Goal: Check status: Check status

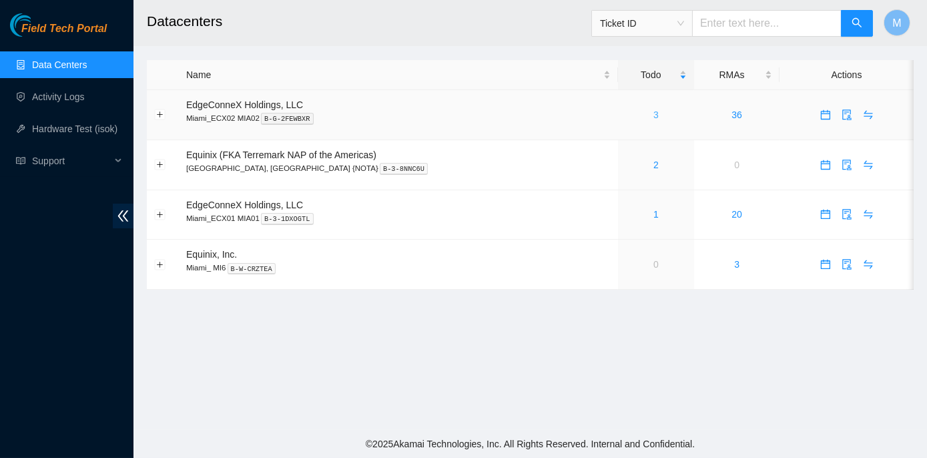
click at [653, 113] on link "3" at bounding box center [655, 114] width 5 height 11
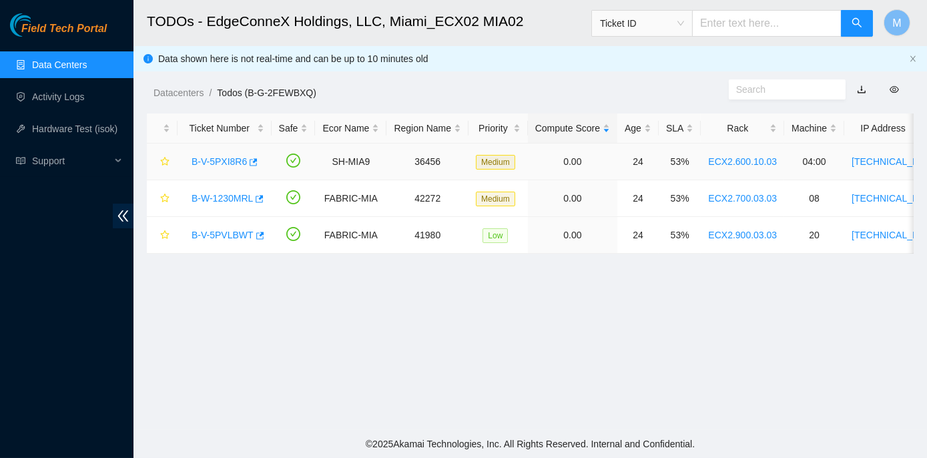
click at [221, 162] on link "B-V-5PXI8R6" at bounding box center [219, 161] width 55 height 11
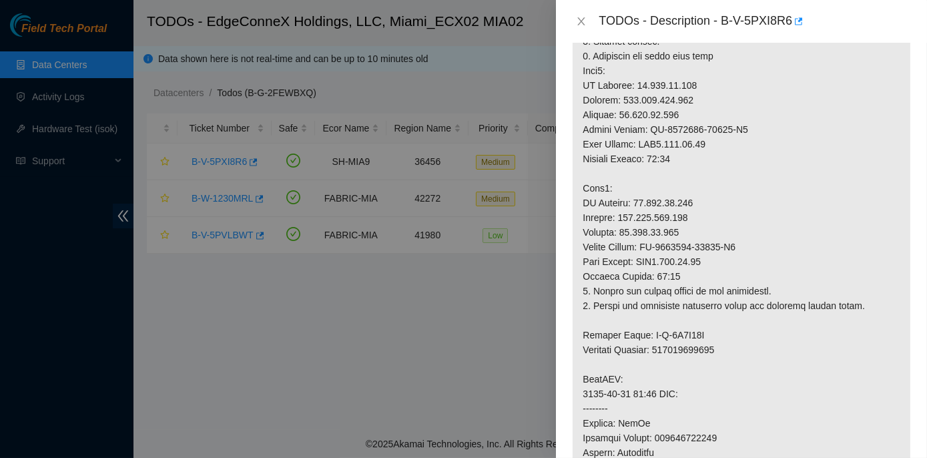
scroll to position [303, 0]
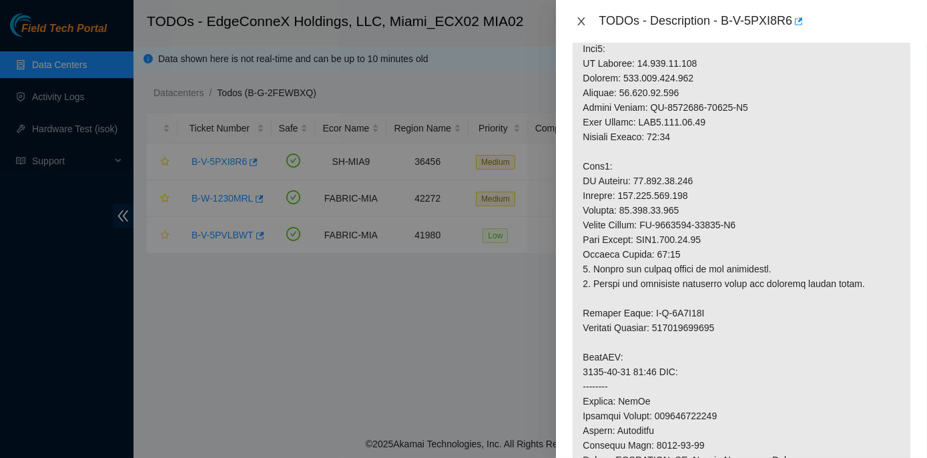
click at [583, 19] on icon "close" at bounding box center [581, 21] width 7 height 8
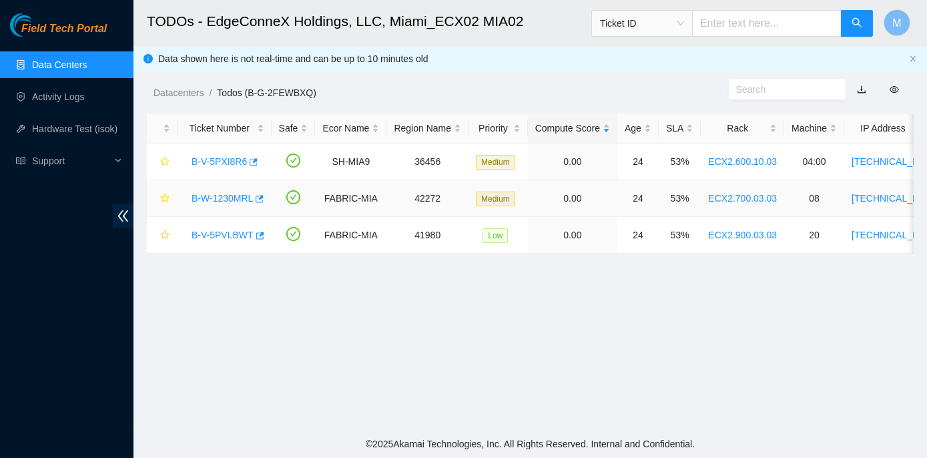
click at [230, 200] on link "B-W-1230MRL" at bounding box center [222, 198] width 61 height 11
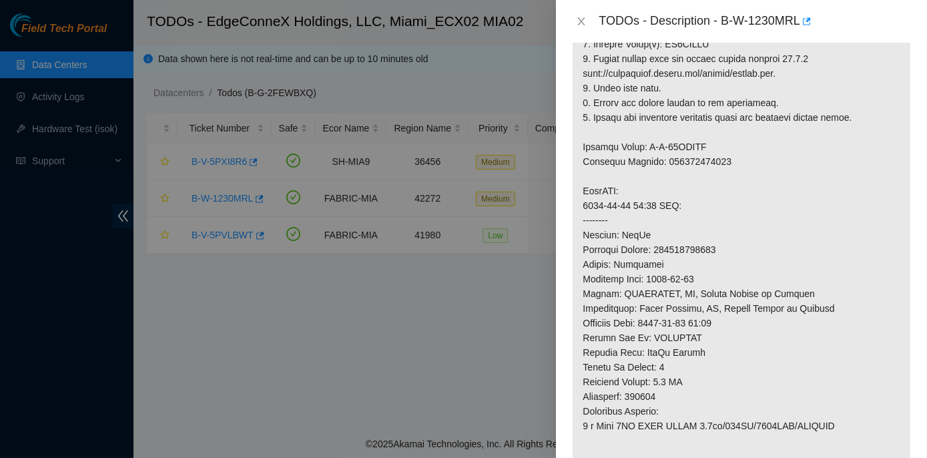
scroll to position [328, 0]
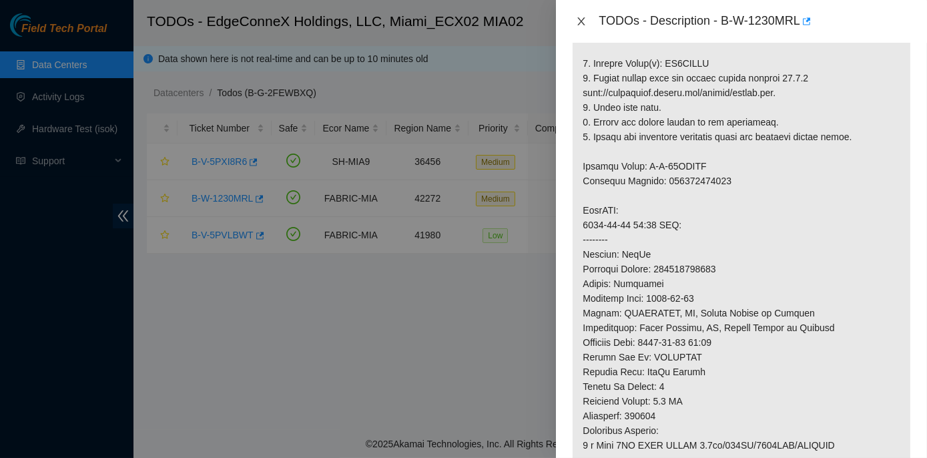
click at [581, 23] on icon "close" at bounding box center [581, 21] width 11 height 11
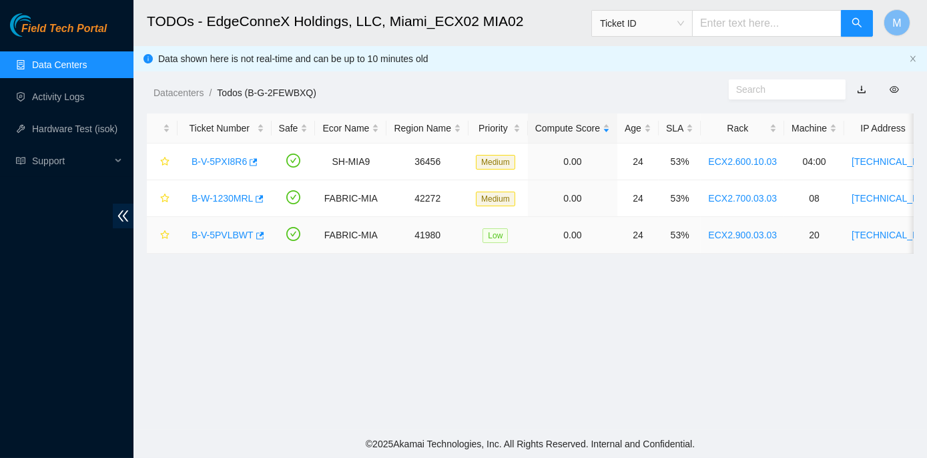
drag, startPoint x: 232, startPoint y: 231, endPoint x: 242, endPoint y: 232, distance: 9.4
click at [232, 232] on link "B-V-5PVLBWT" at bounding box center [223, 235] width 62 height 11
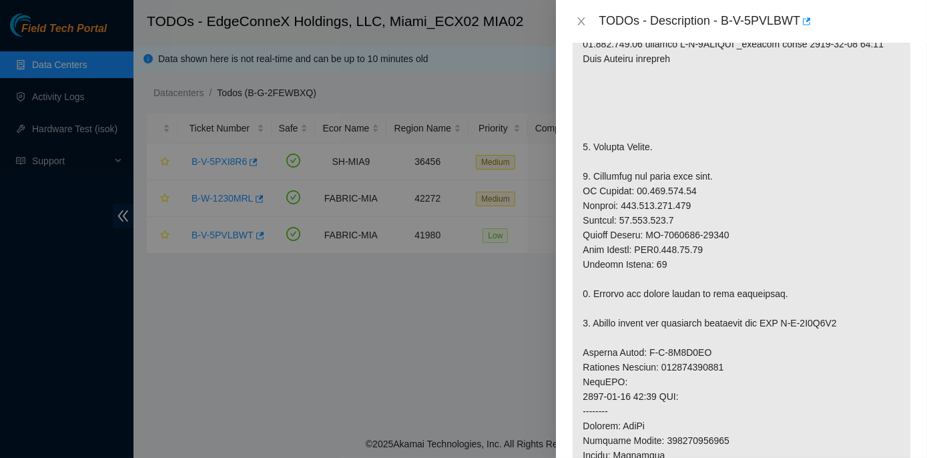
scroll to position [357, 0]
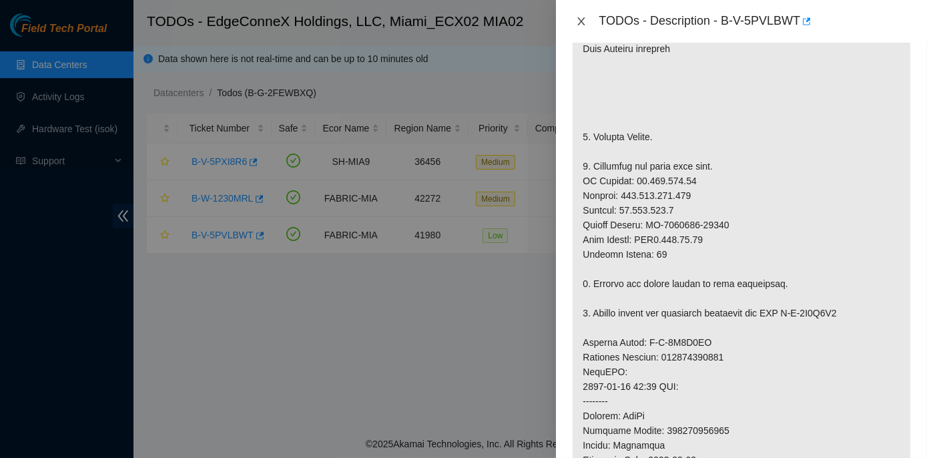
click at [581, 18] on icon "close" at bounding box center [581, 21] width 11 height 11
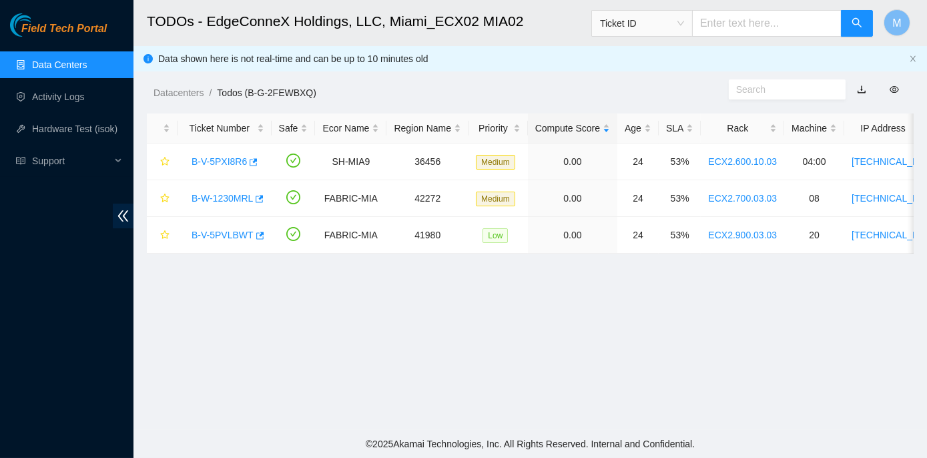
scroll to position [347, 0]
click at [684, 19] on span "Ticket ID" at bounding box center [642, 23] width 84 height 20
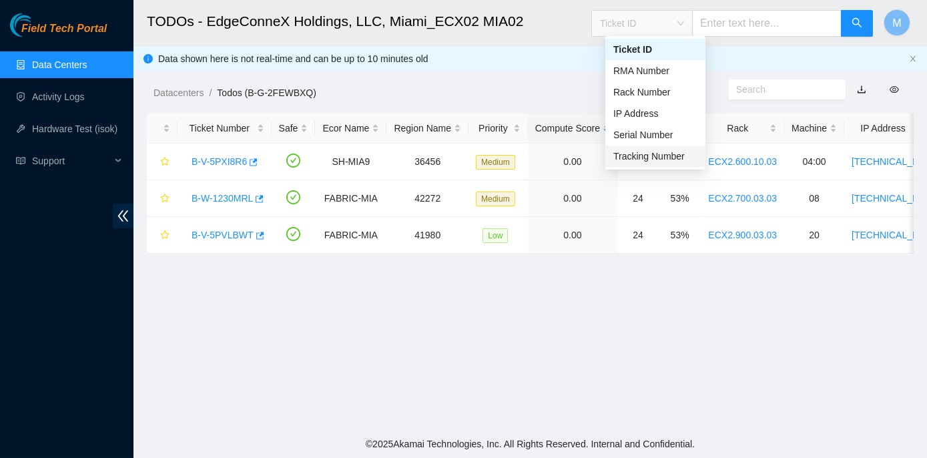
click at [654, 155] on div "Tracking Number" at bounding box center [655, 156] width 84 height 15
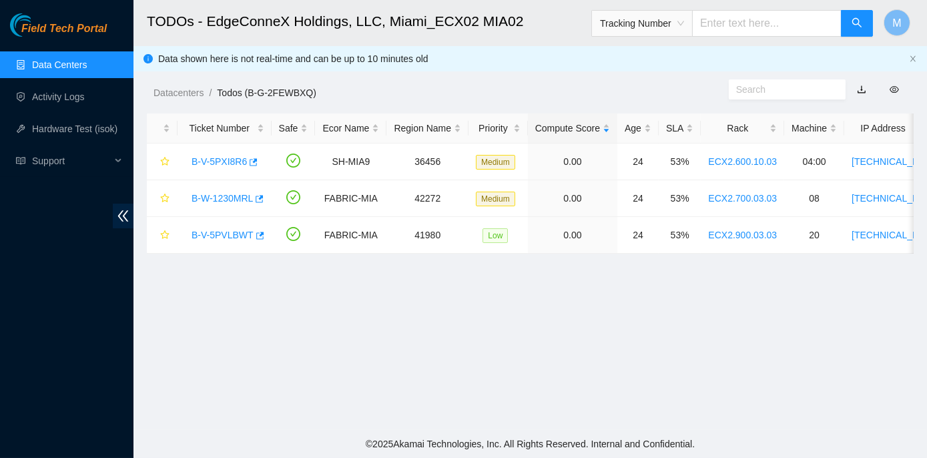
click at [726, 21] on input "text" at bounding box center [766, 23] width 149 height 27
type input "463470035637"
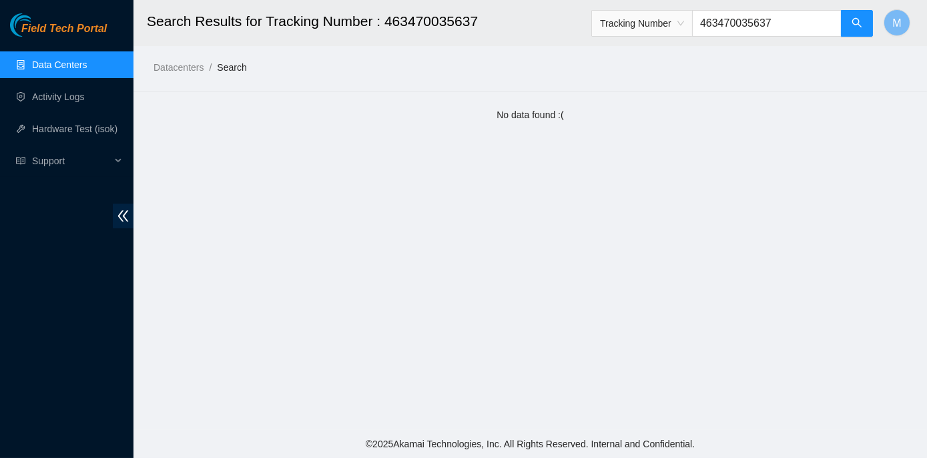
drag, startPoint x: 713, startPoint y: 23, endPoint x: 802, endPoint y: 25, distance: 88.1
click at [802, 25] on input "463470035637" at bounding box center [766, 23] width 149 height 27
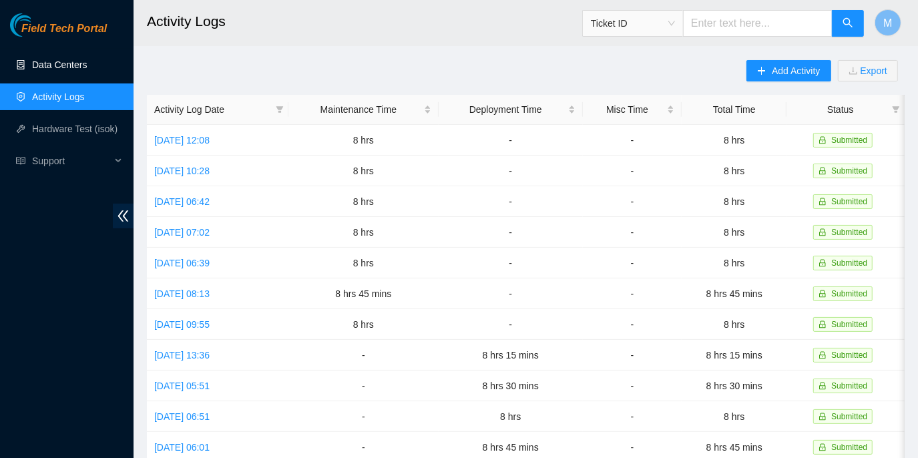
click at [70, 62] on link "Data Centers" at bounding box center [59, 64] width 55 height 11
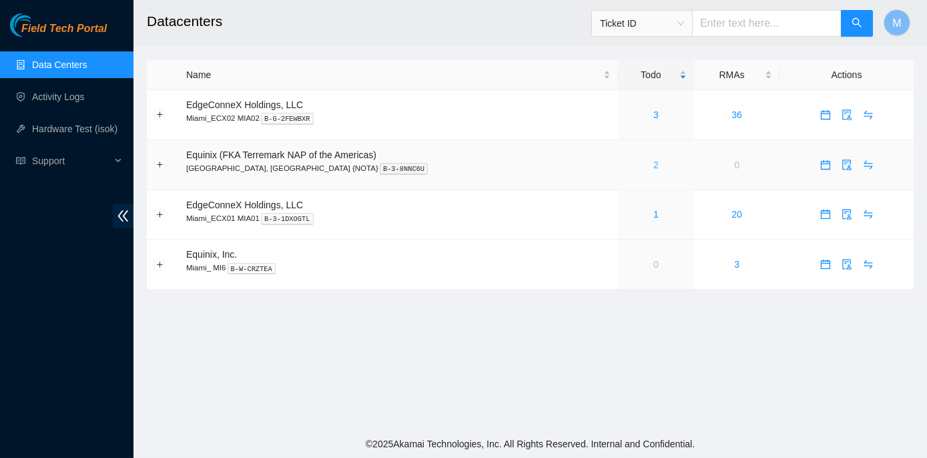
click at [653, 164] on link "2" at bounding box center [655, 165] width 5 height 11
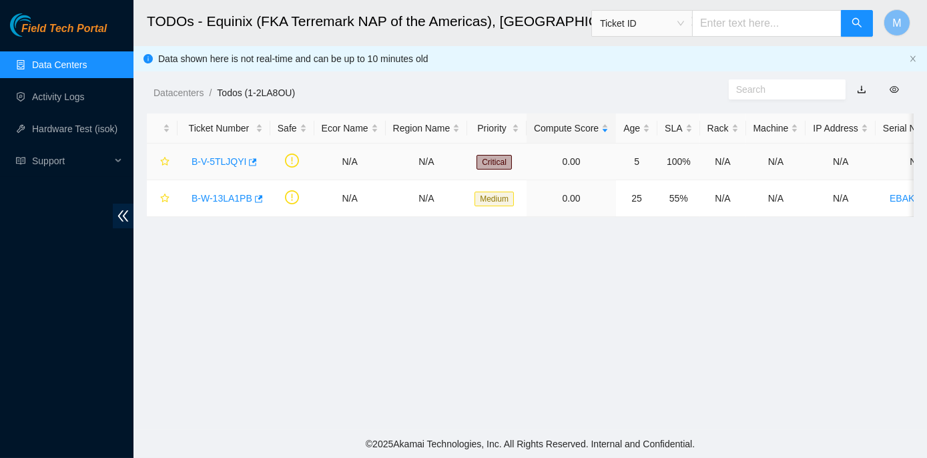
click at [225, 160] on link "B-V-5TLJQYI" at bounding box center [219, 161] width 55 height 11
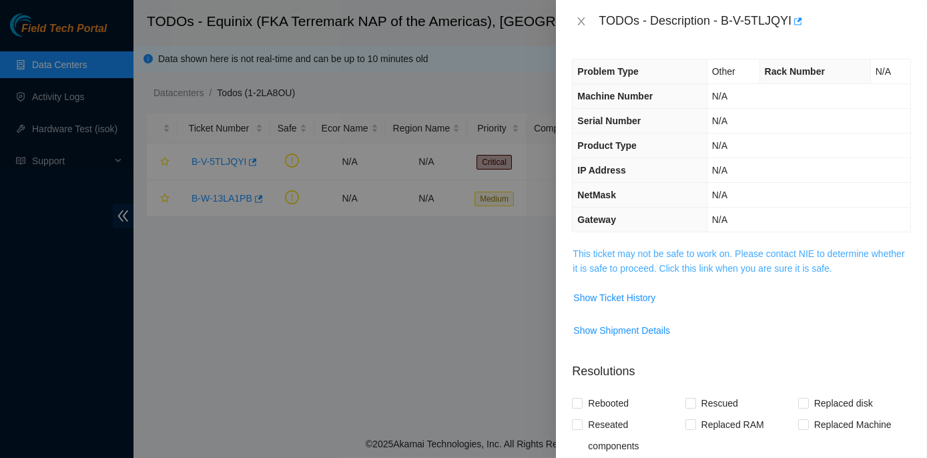
click at [735, 252] on link "This ticket may not be safe to work on. Please contact NIE to determine whether…" at bounding box center [739, 260] width 332 height 25
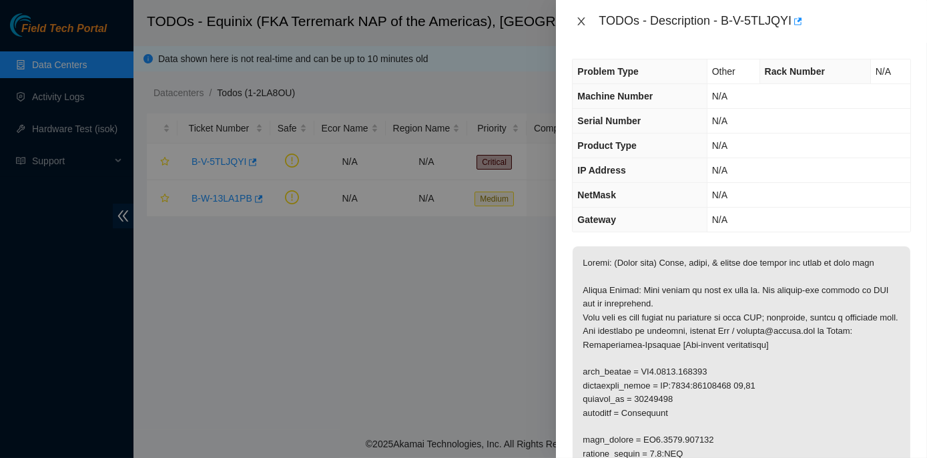
click at [581, 23] on icon "close" at bounding box center [581, 21] width 7 height 8
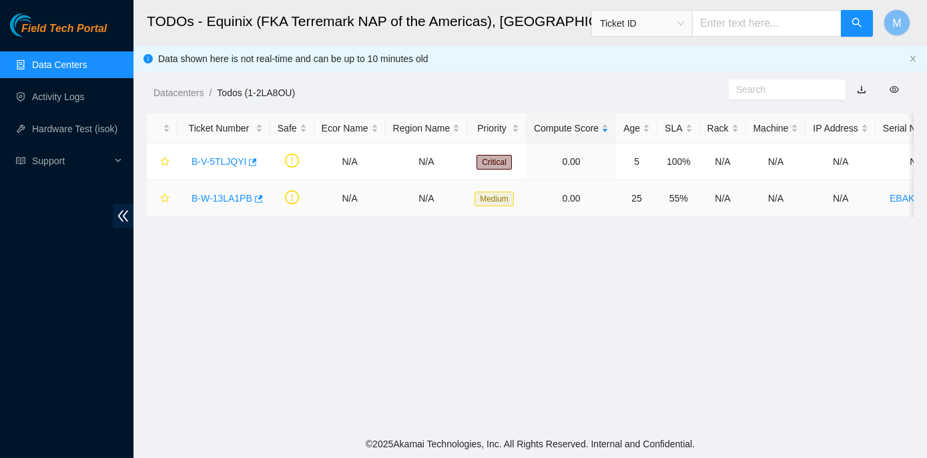
click at [204, 200] on link "B-W-13LA1PB" at bounding box center [222, 198] width 61 height 11
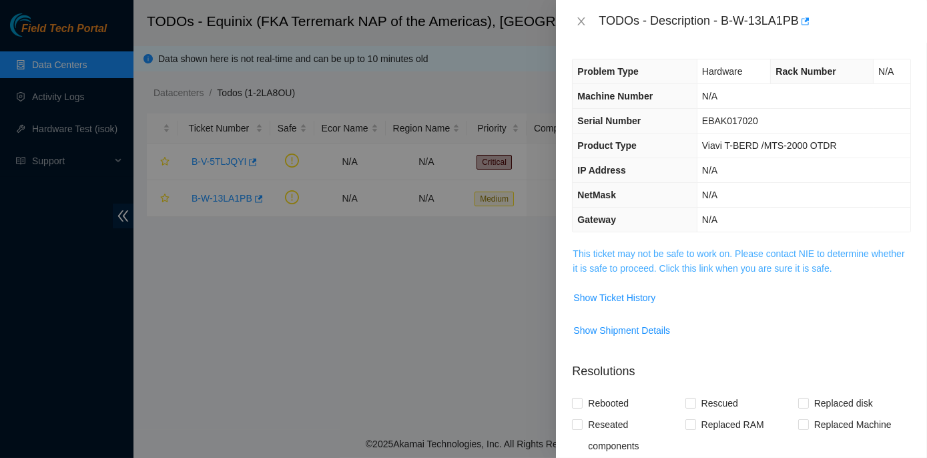
click at [675, 250] on link "This ticket may not be safe to work on. Please contact NIE to determine whether…" at bounding box center [739, 260] width 332 height 25
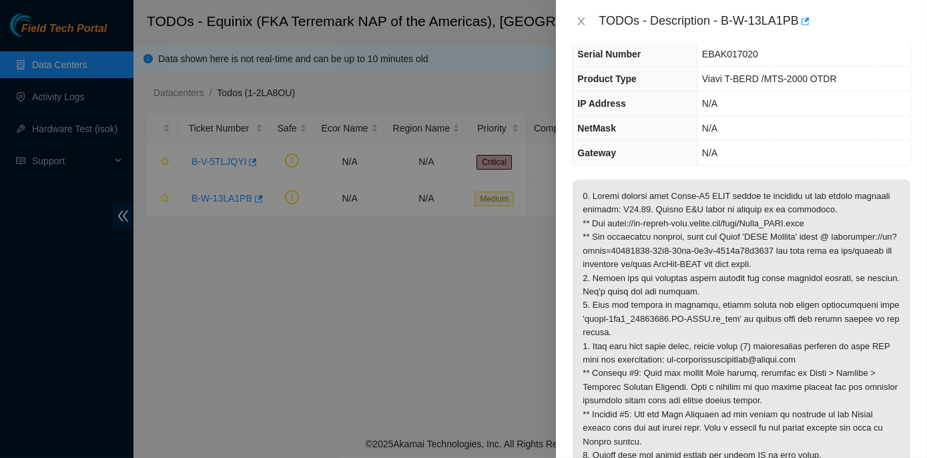
scroll to position [60, 0]
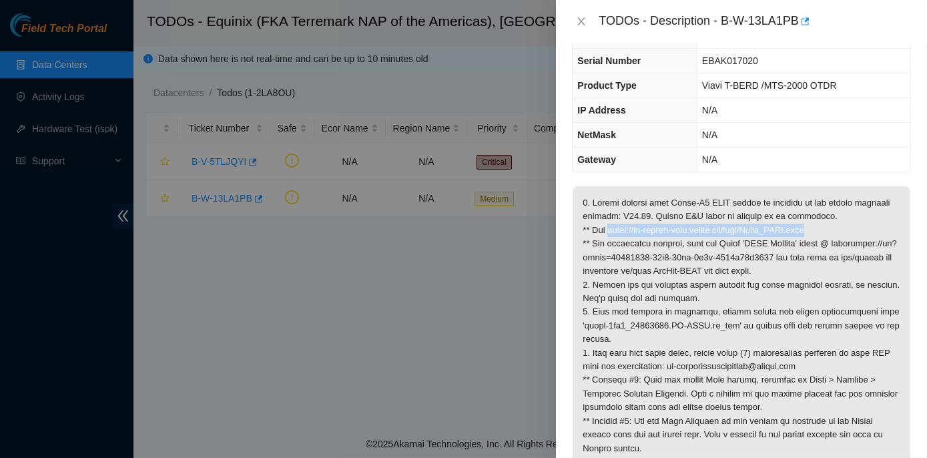
drag, startPoint x: 609, startPoint y: 228, endPoint x: 824, endPoint y: 226, distance: 214.9
click at [824, 226] on p at bounding box center [742, 339] width 338 height 306
copy p "[URL][DOMAIN_NAME]"
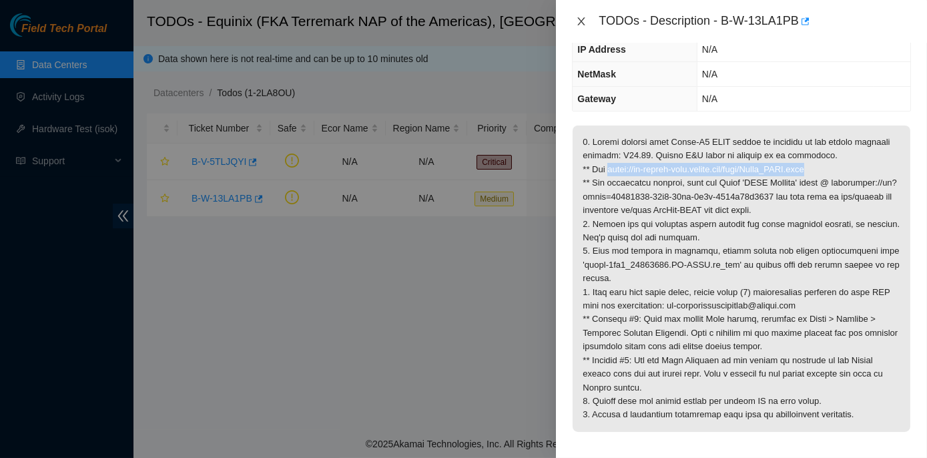
click at [584, 21] on icon "close" at bounding box center [581, 21] width 11 height 11
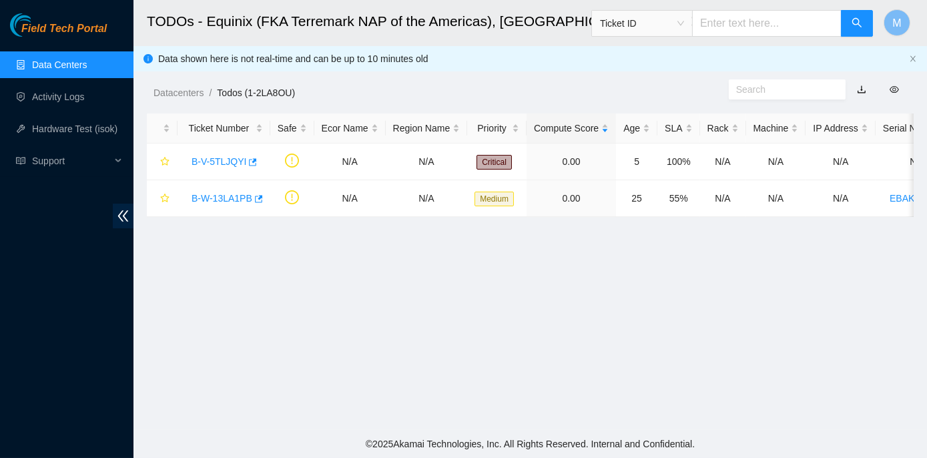
scroll to position [165, 0]
